Goal: Information Seeking & Learning: Check status

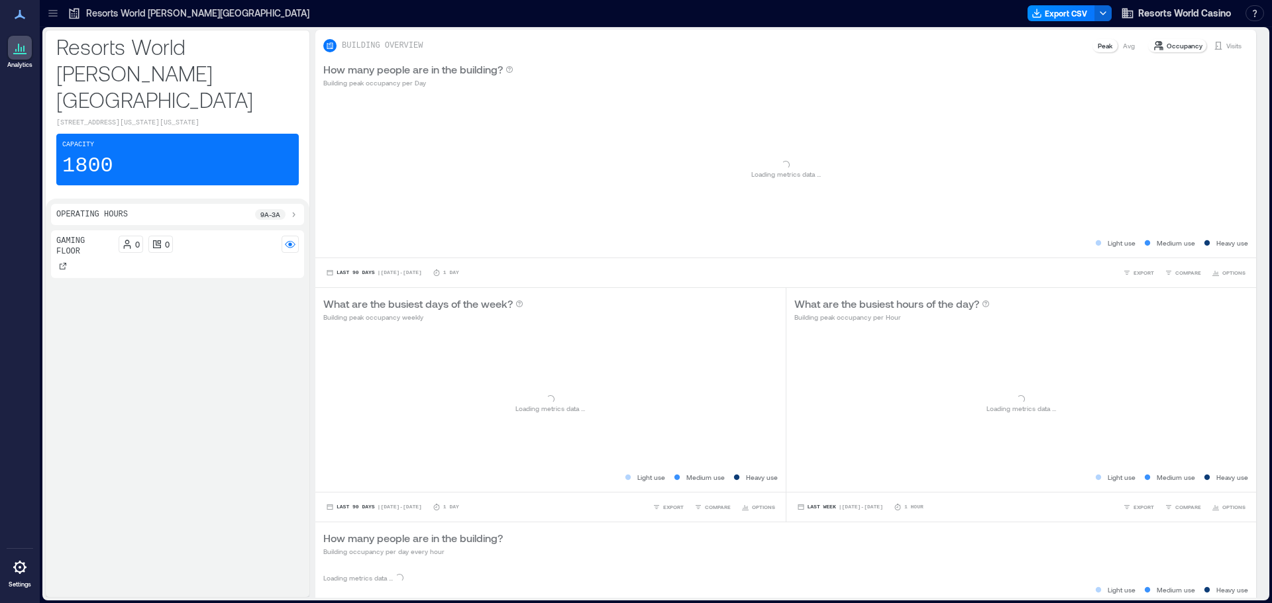
click at [166, 18] on p "Resorts World [PERSON_NAME][GEOGRAPHIC_DATA]" at bounding box center [197, 13] width 223 height 13
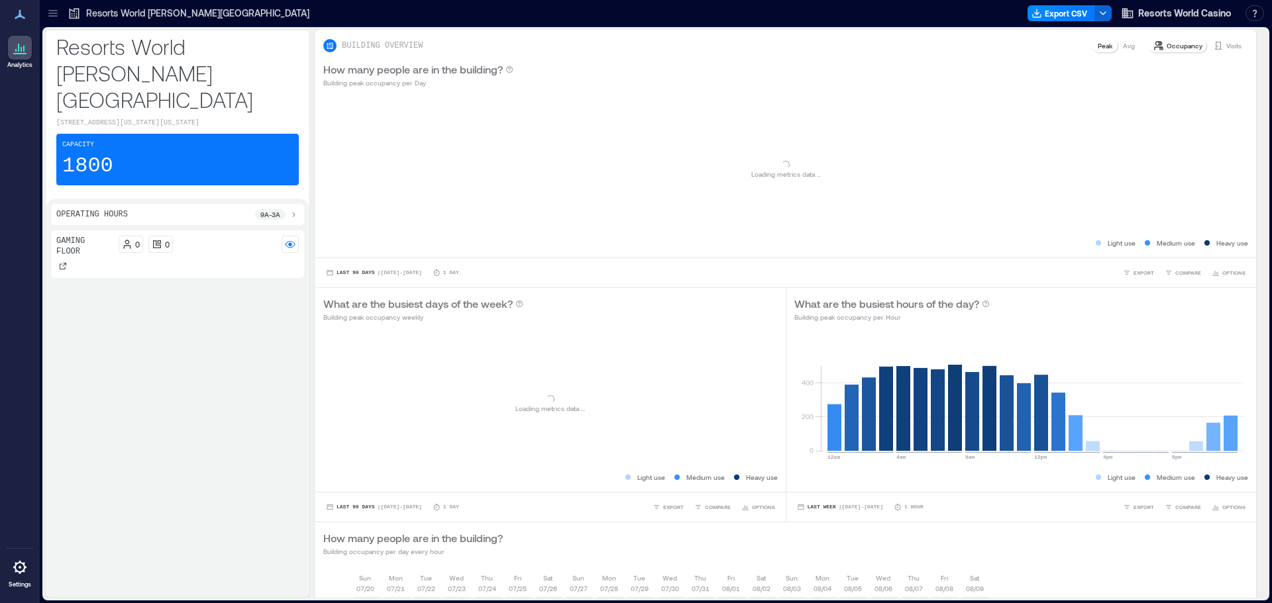
click at [163, 13] on p "Resorts World [PERSON_NAME][GEOGRAPHIC_DATA]" at bounding box center [197, 13] width 223 height 13
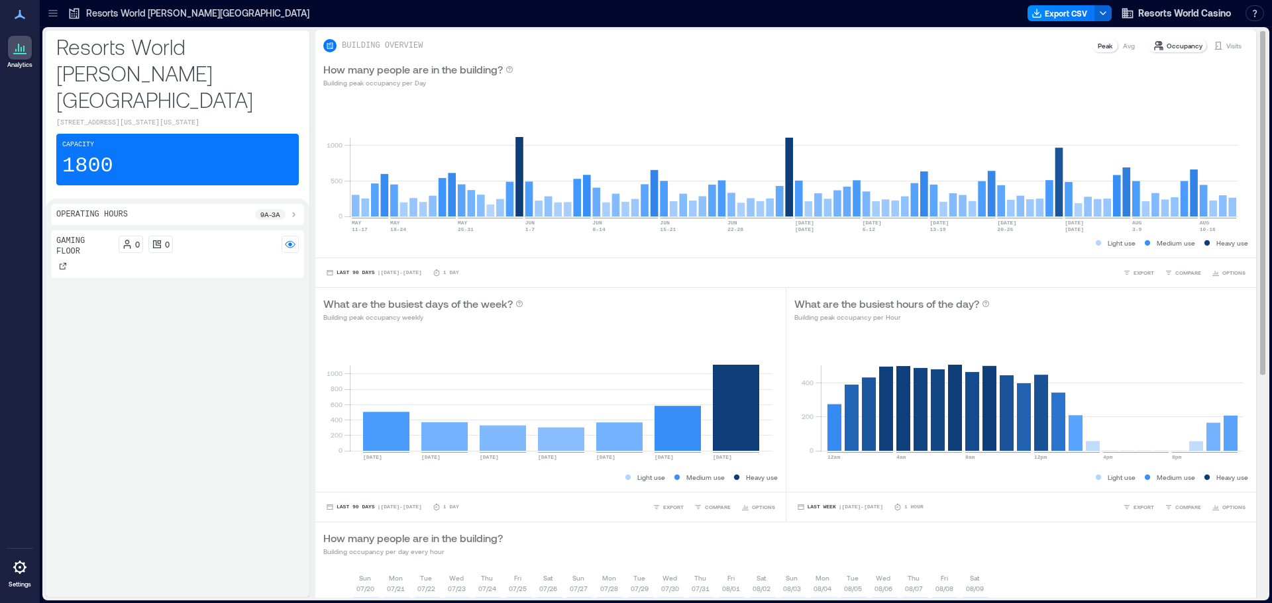
click at [1229, 46] on p "Visits" at bounding box center [1233, 45] width 15 height 11
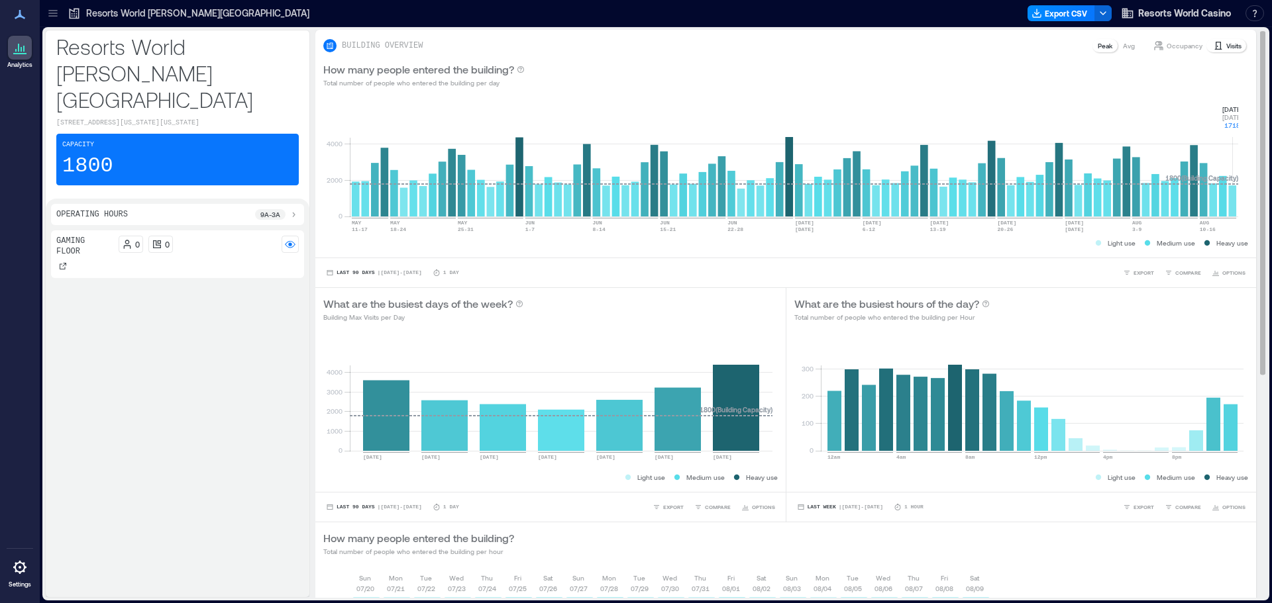
click at [1232, 203] on rect at bounding box center [794, 160] width 888 height 113
drag, startPoint x: 307, startPoint y: 345, endPoint x: 204, endPoint y: 346, distance: 102.7
click at [204, 346] on div "Operating Hours 9a - 3a Gaming Floor 0 0" at bounding box center [178, 398] width 264 height 399
drag, startPoint x: 1213, startPoint y: 100, endPoint x: 1235, endPoint y: 128, distance: 36.3
click at [1235, 128] on div "0 2000 4000 [DATE]-[DATE] [DATE]-[DATE] [DATE]-[DATE] [DATE]-[DATE] [DATE]-[DAT…" at bounding box center [785, 177] width 940 height 162
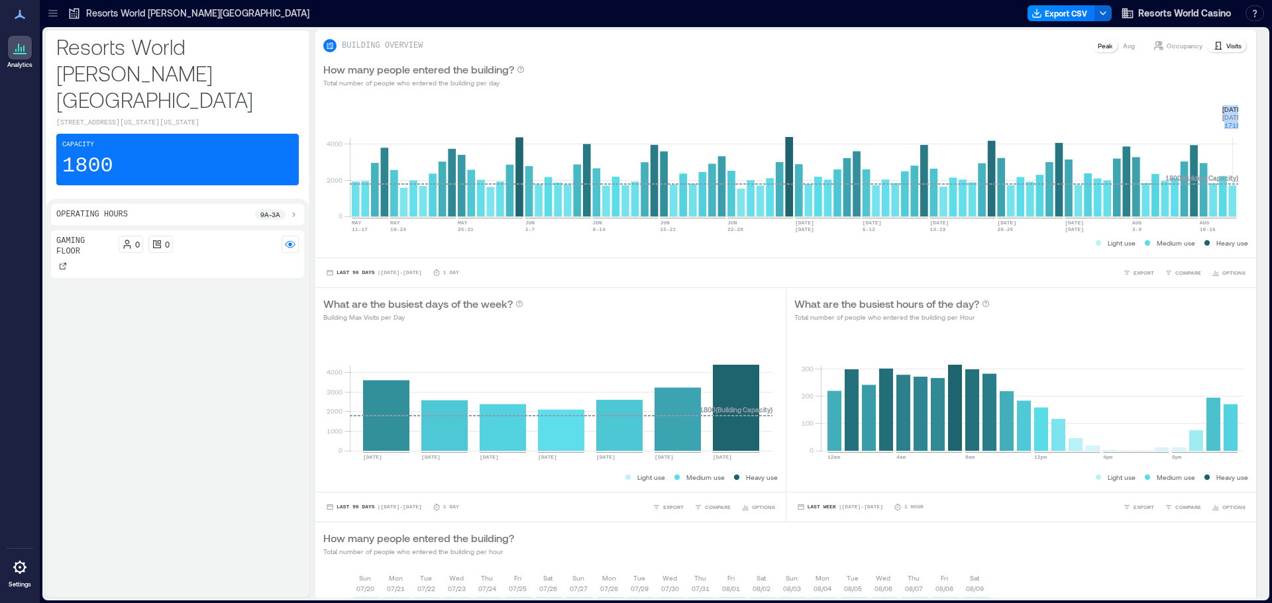
copy icon "[DATE] [DATE] 1718"
